Goal: Check status: Check status

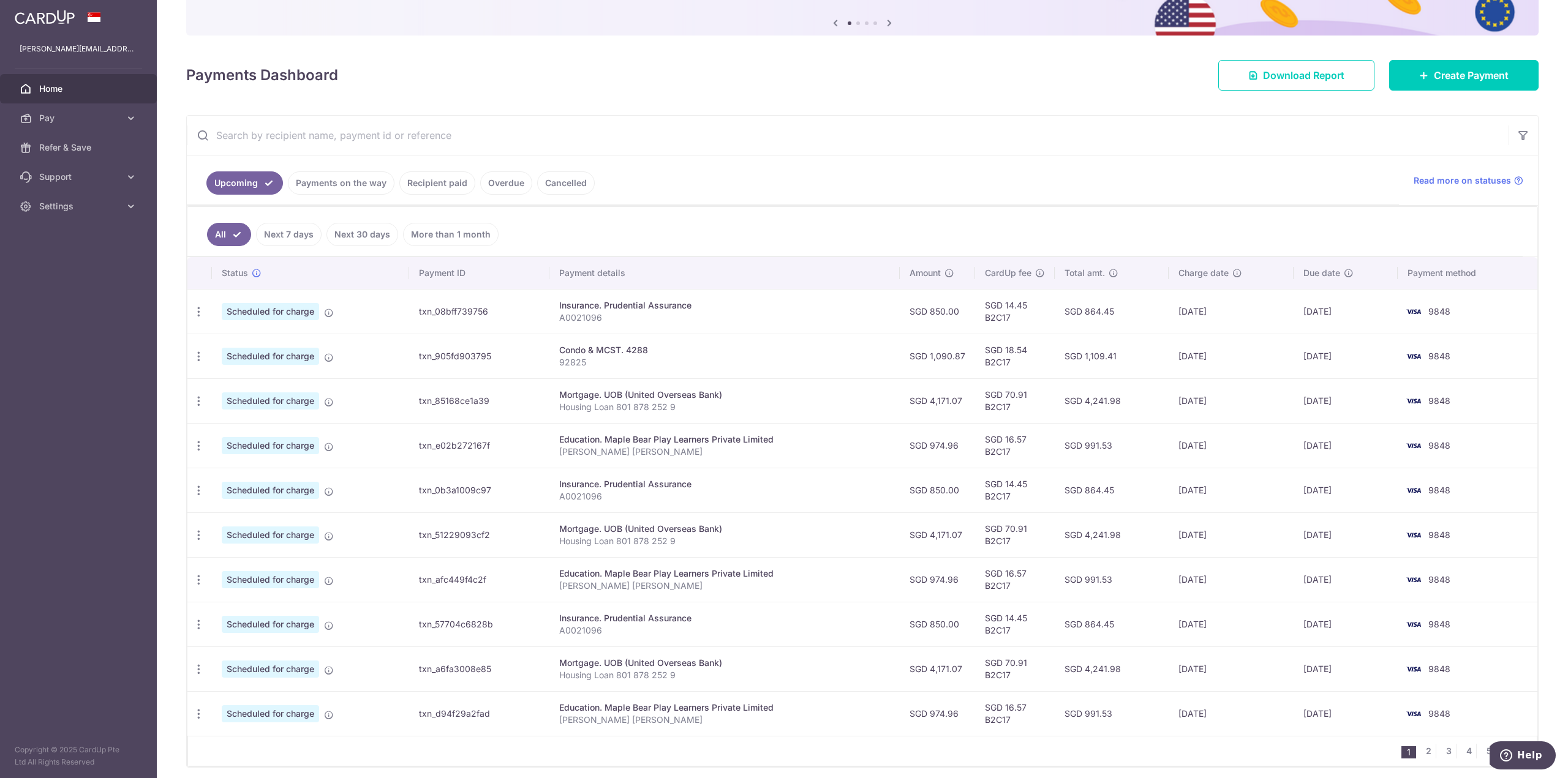
scroll to position [123, 0]
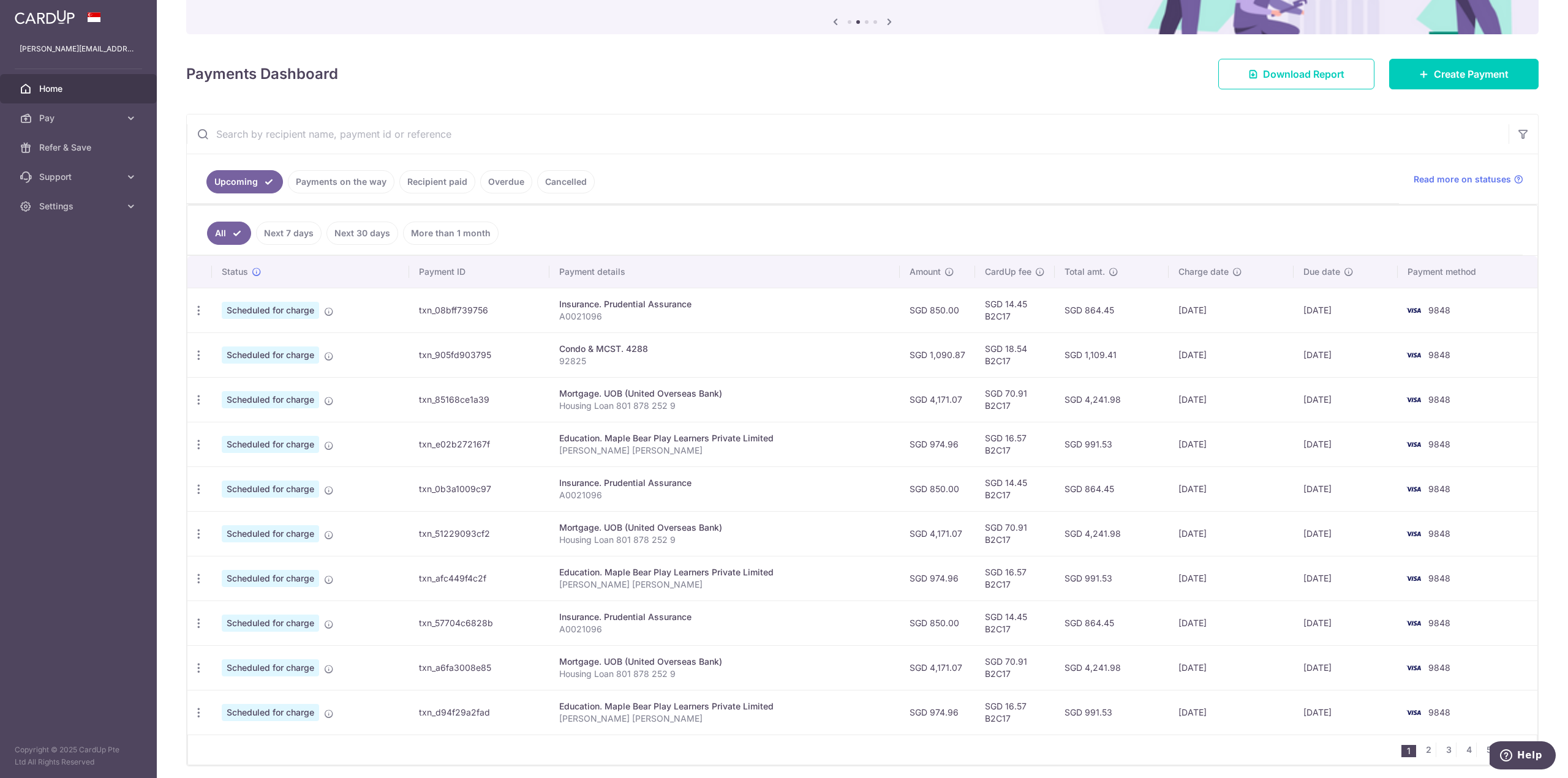
click at [984, 190] on ul "Upcoming Payments on the way Recipient paid Overdue Cancelled" at bounding box center [792, 179] width 1212 height 50
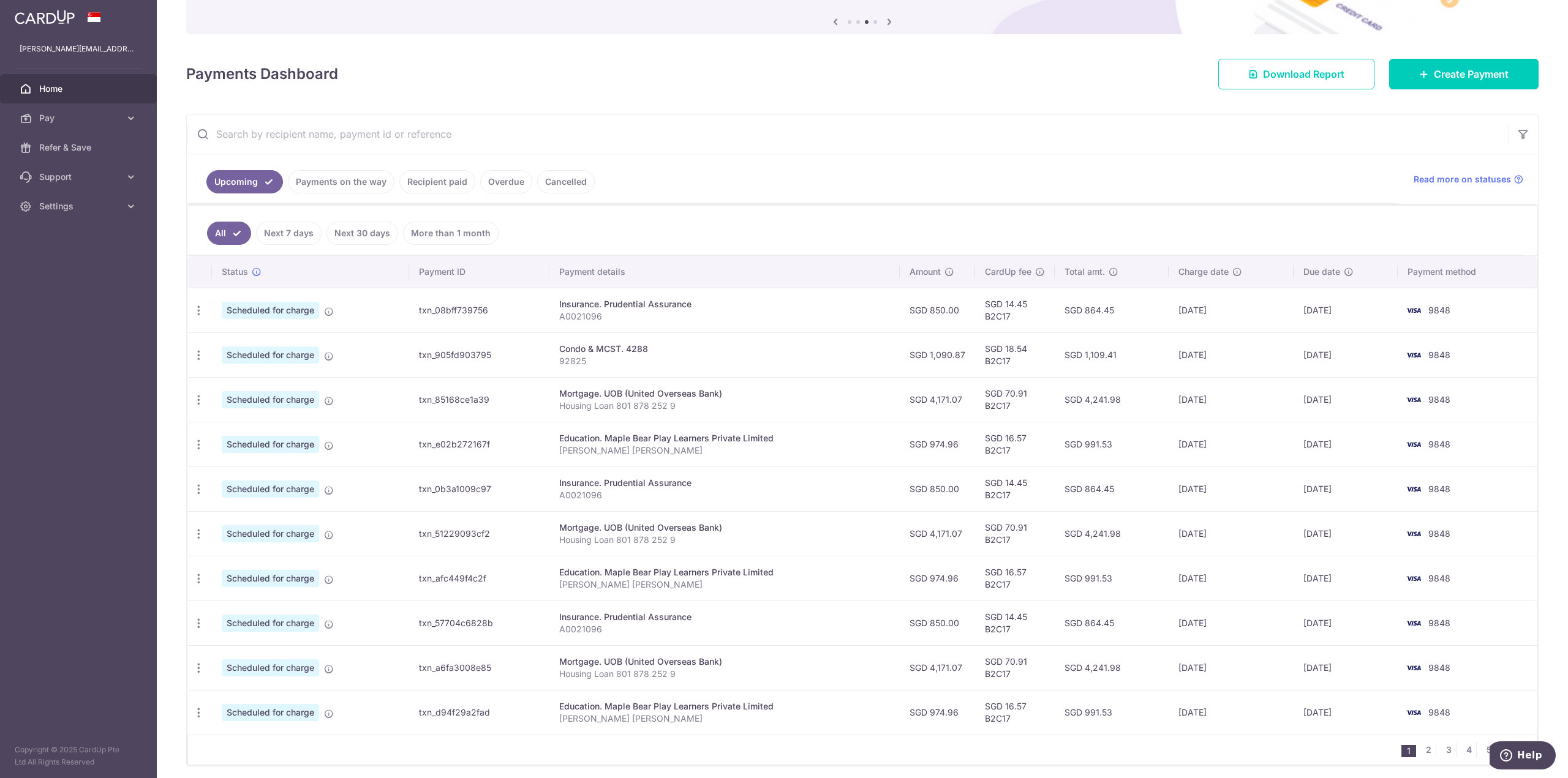
click at [1063, 139] on input "text" at bounding box center [847, 134] width 1321 height 40
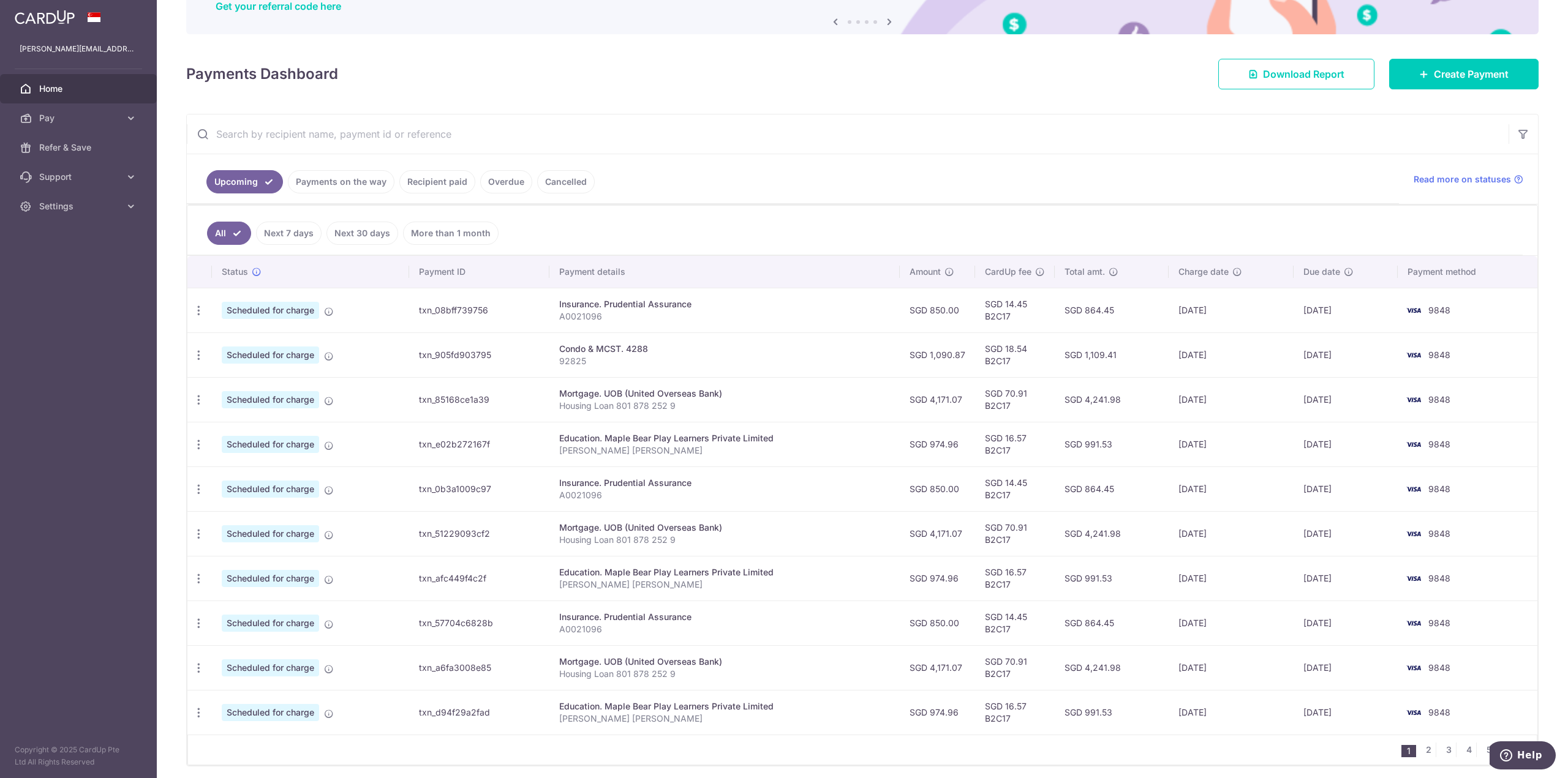
click at [1062, 203] on ul "Upcoming Payments on the way Recipient paid Overdue Cancelled" at bounding box center [792, 179] width 1212 height 50
click at [425, 182] on link "Recipient paid" at bounding box center [437, 181] width 76 height 23
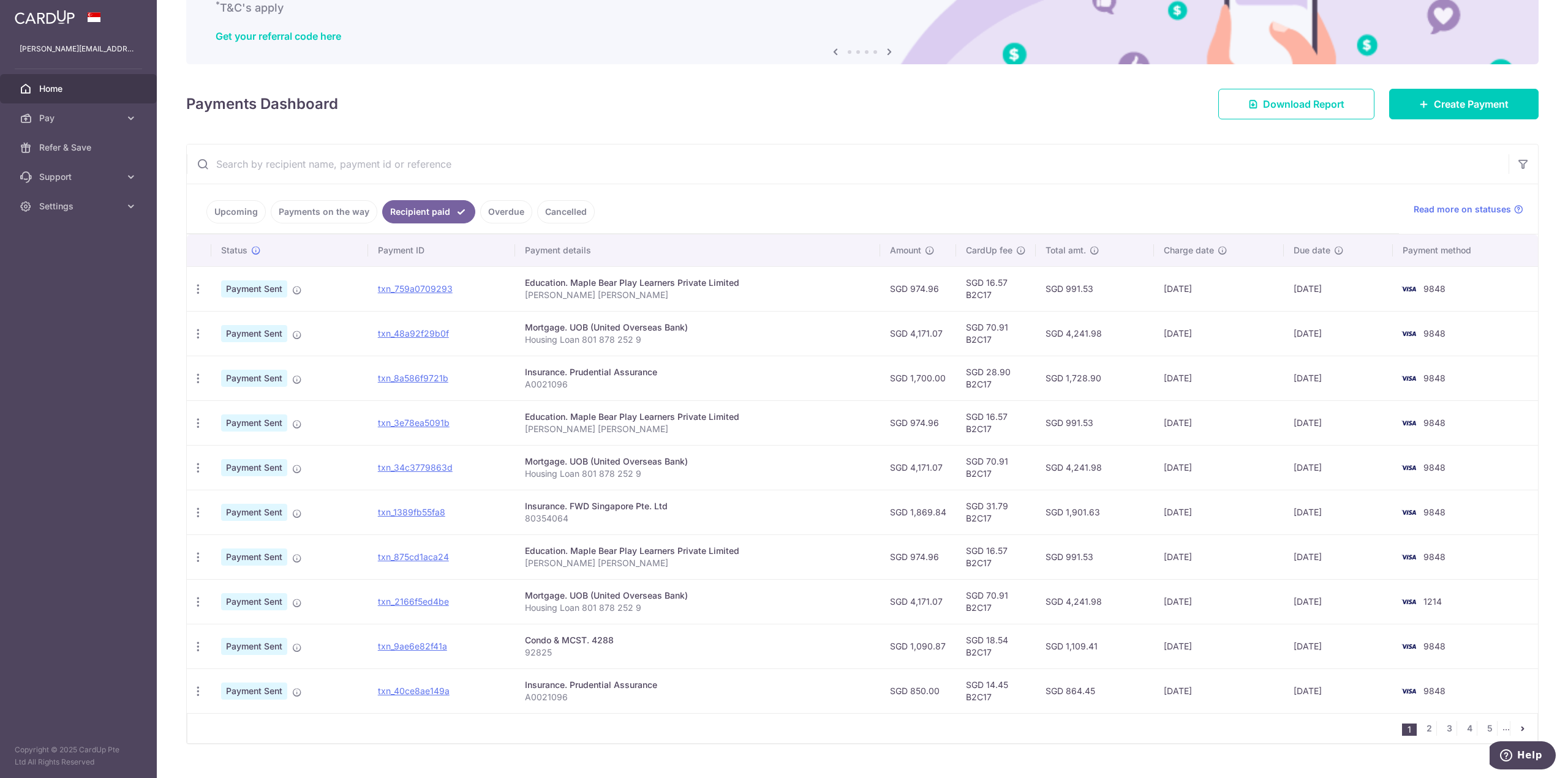
scroll to position [116, 0]
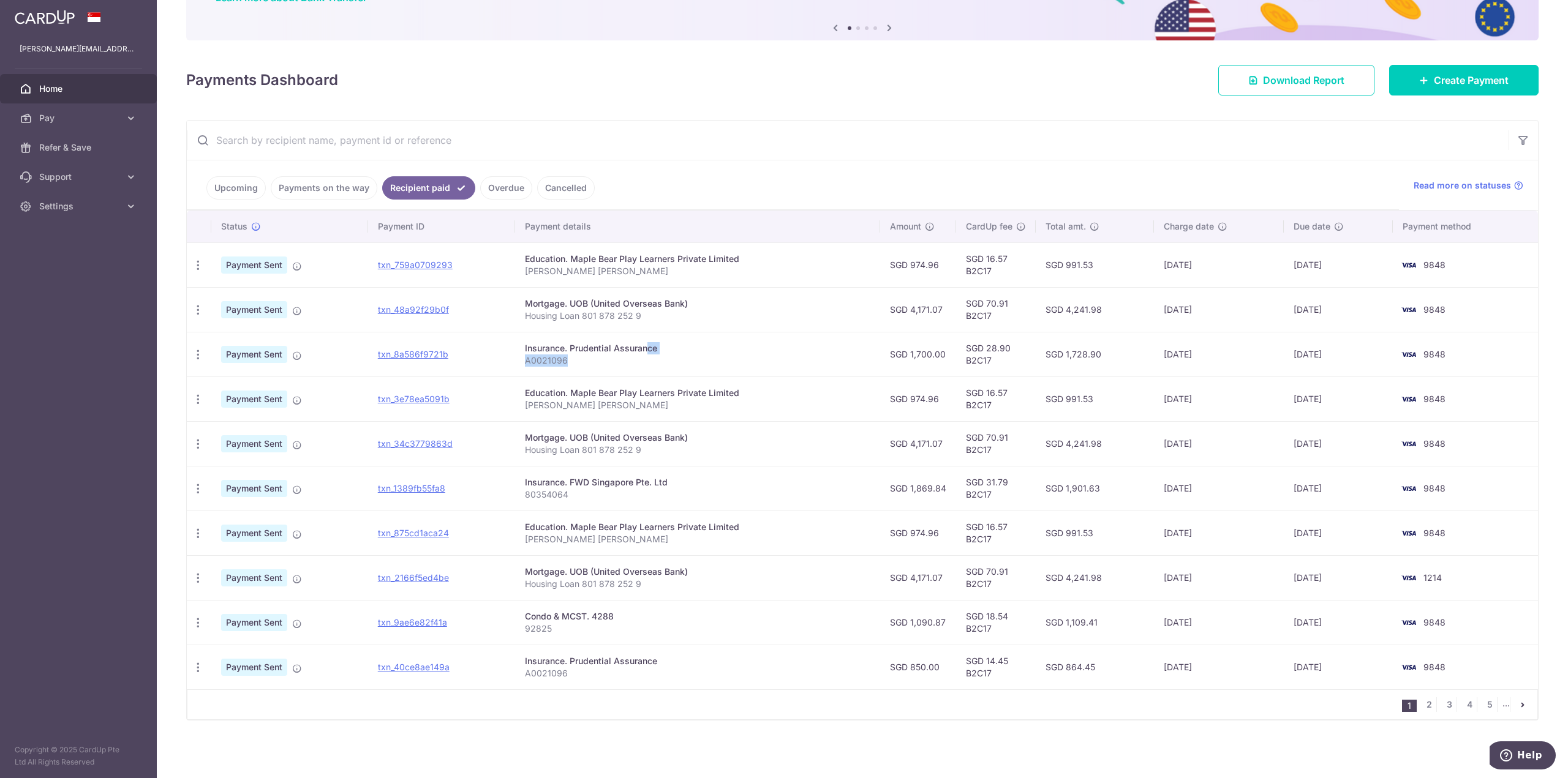
drag, startPoint x: 609, startPoint y: 352, endPoint x: 708, endPoint y: 376, distance: 101.9
click at [702, 375] on td "Insurance. Prudential Assurance A0021096" at bounding box center [697, 354] width 365 height 44
click at [708, 376] on td "Insurance. Prudential Assurance A0021096" at bounding box center [697, 354] width 365 height 44
